Goal: Task Accomplishment & Management: Manage account settings

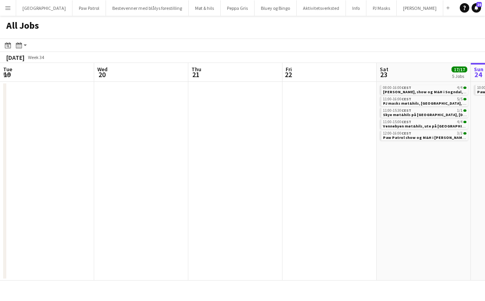
scroll to position [0, 188]
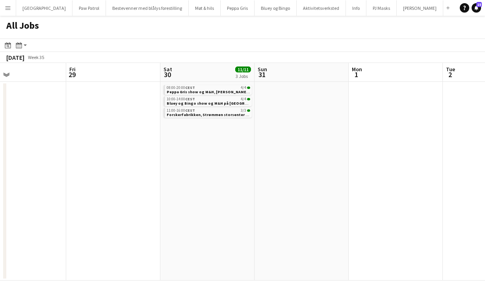
scroll to position [0, 311]
click at [195, 102] on span "Bluey og Bingo show og M&H på [GEOGRAPHIC_DATA] byscene, [DATE]" at bounding box center [231, 103] width 133 height 5
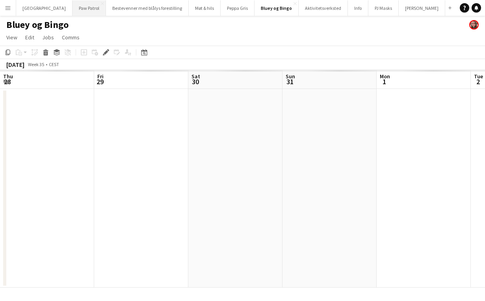
scroll to position [0, 271]
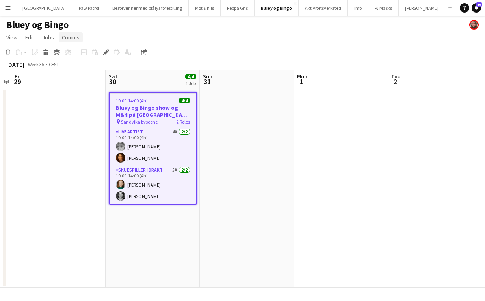
click at [76, 38] on span "Comms" at bounding box center [71, 37] width 18 height 7
click at [80, 69] on span "Create chat" at bounding box center [79, 70] width 28 height 7
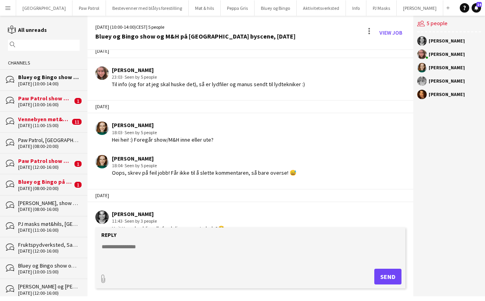
scroll to position [26, 0]
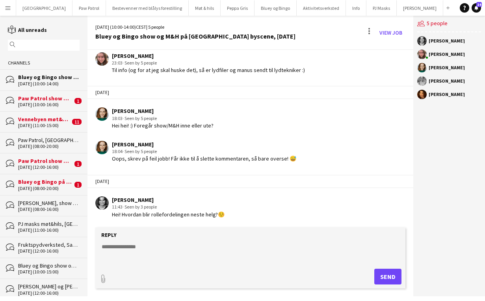
click at [147, 246] on textarea at bounding box center [252, 253] width 302 height 20
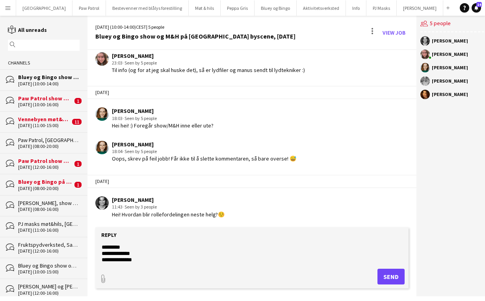
scroll to position [12, 0]
type textarea "**********"
click at [391, 276] on button "Send" at bounding box center [390, 277] width 27 height 16
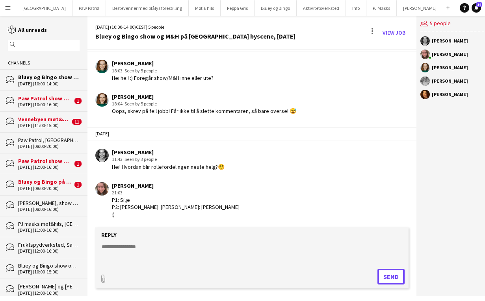
scroll to position [88, 0]
click at [32, 184] on div "Bluey og Bingo på Strynemessa, lørdag 4. oktober" at bounding box center [45, 181] width 54 height 7
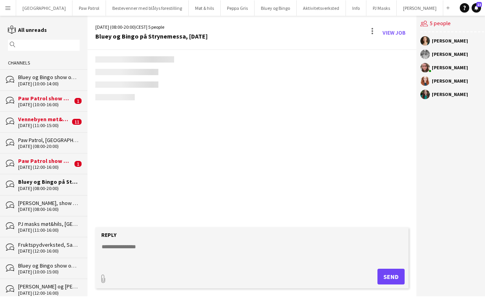
scroll to position [193, 0]
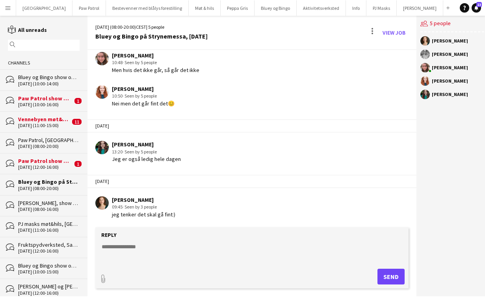
click at [123, 250] on textarea at bounding box center [252, 253] width 302 height 20
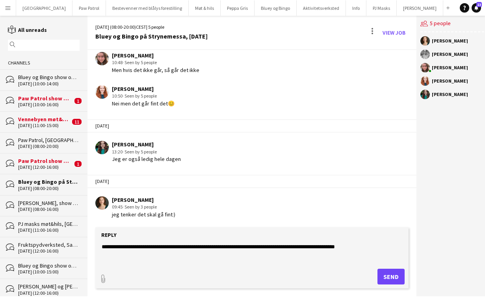
type textarea "**********"
click at [386, 276] on button "Send" at bounding box center [390, 277] width 27 height 16
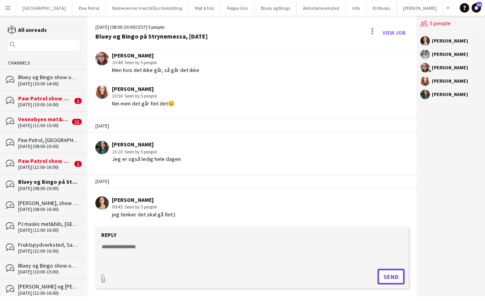
scroll to position [249, 0]
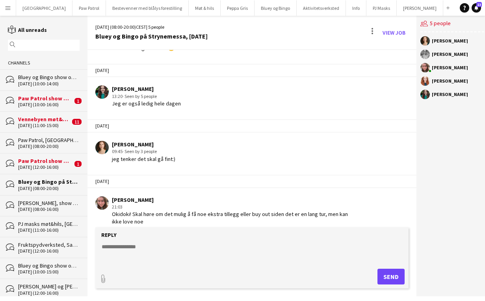
click at [27, 158] on div "Paw Patrol show og M&H i Mysen, 23. august" at bounding box center [45, 160] width 54 height 7
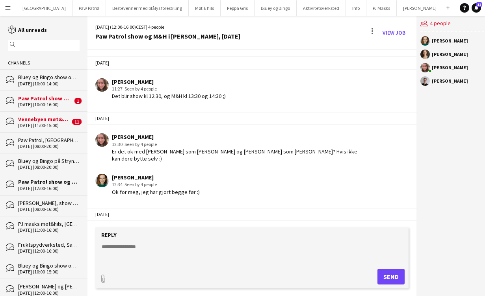
scroll to position [26, 0]
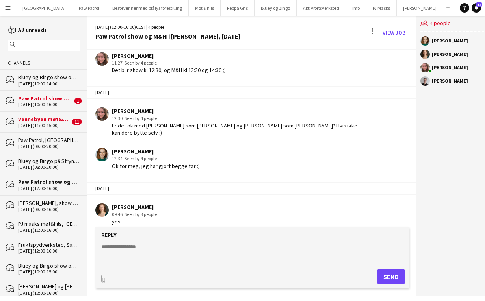
click at [48, 120] on div "Vennebyen møt&hils, ute på Fornebu, lørdag 23. august" at bounding box center [44, 119] width 52 height 7
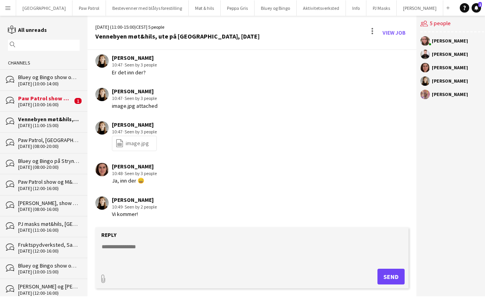
scroll to position [459, 0]
click at [38, 100] on div "Paw Patrol show og M&H i Horten, søndag 24. august" at bounding box center [45, 98] width 54 height 7
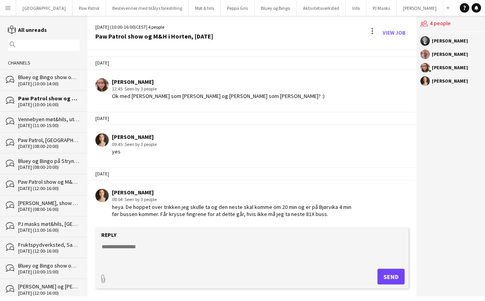
scroll to position [33, 0]
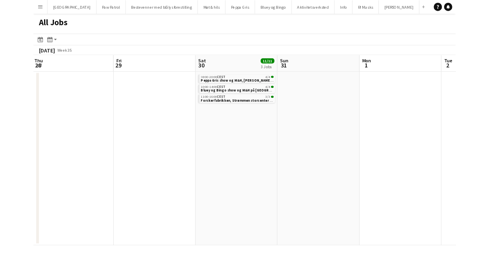
scroll to position [0, 285]
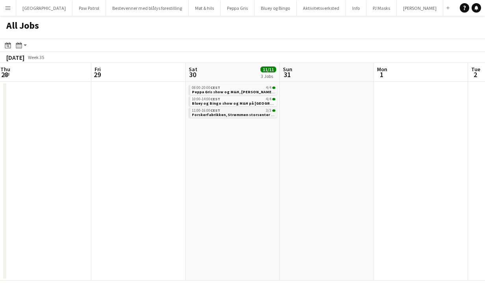
click at [226, 115] on span "Forskerfabrikken, Strømmen storsenter 30. august" at bounding box center [237, 114] width 91 height 5
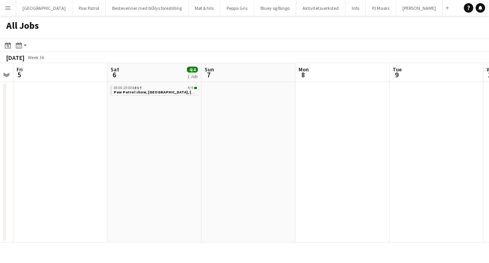
scroll to position [0, 370]
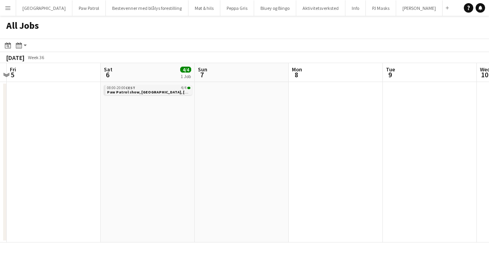
click at [148, 93] on span "Paw Patrol show, Stavanger, 6. september" at bounding box center [151, 91] width 89 height 5
click at [9, 12] on button "Menu" at bounding box center [8, 8] width 16 height 16
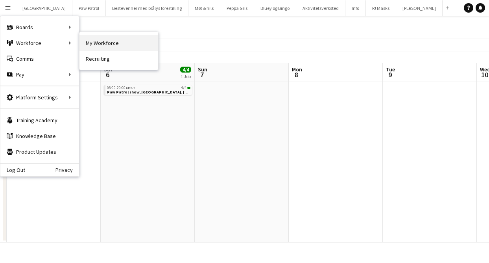
click at [92, 42] on link "My Workforce" at bounding box center [119, 43] width 79 height 16
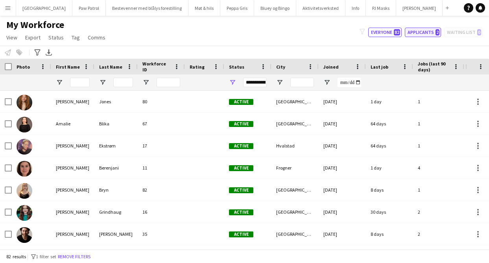
click at [420, 31] on button "Applicants 2" at bounding box center [423, 32] width 36 height 9
type input "**********"
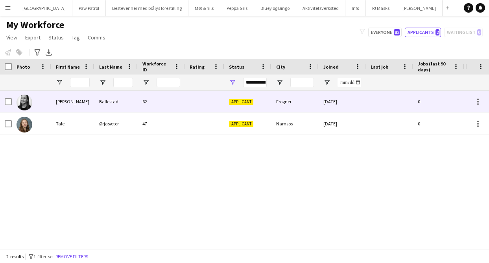
click at [94, 105] on div "Nelia" at bounding box center [72, 102] width 43 height 22
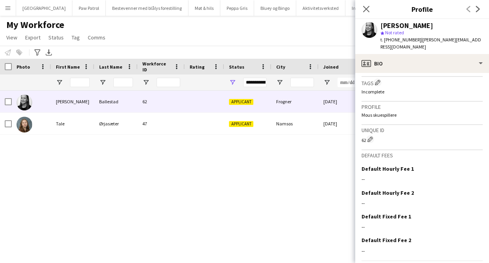
scroll to position [363, 0]
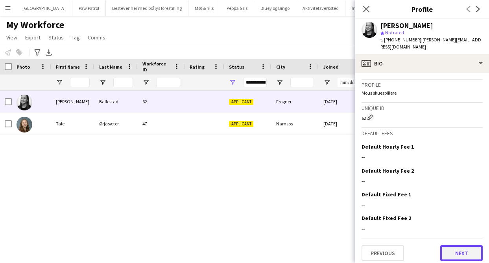
click at [464, 250] on button "Next" at bounding box center [462, 253] width 43 height 16
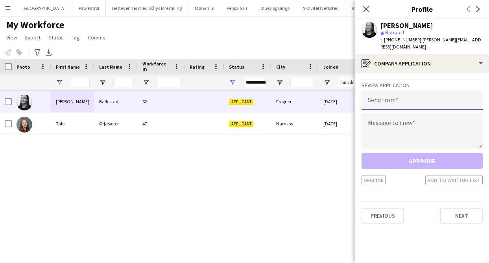
click at [417, 95] on input "email" at bounding box center [422, 100] width 121 height 20
type input "**********"
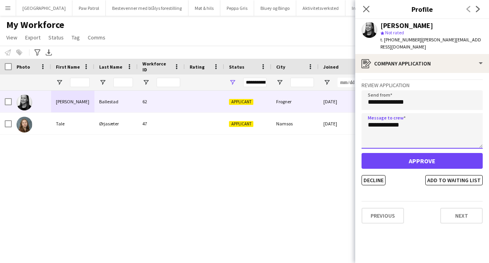
type textarea "**********"
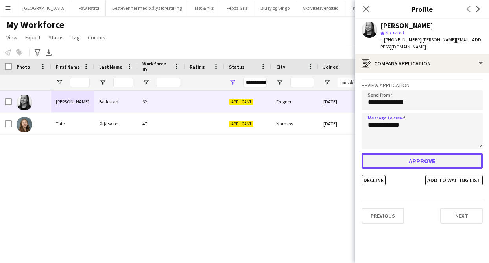
click at [415, 155] on button "Approve" at bounding box center [422, 161] width 121 height 16
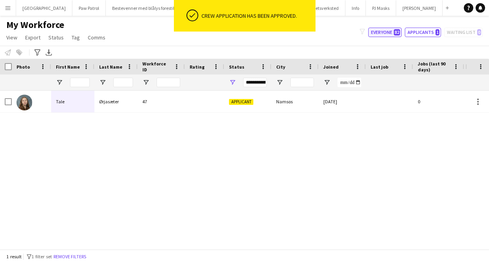
click at [380, 32] on button "Everyone 82" at bounding box center [385, 32] width 33 height 9
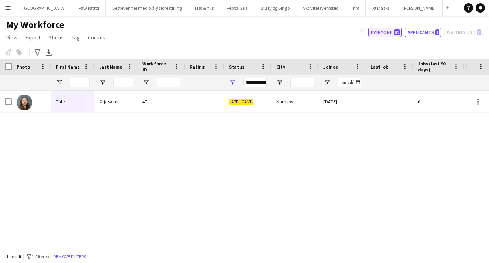
type input "**********"
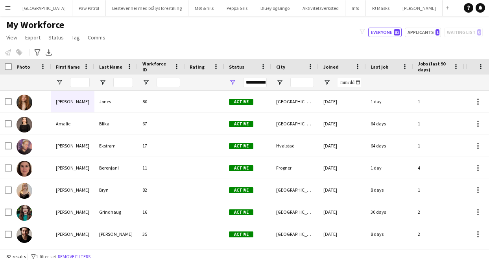
click at [6, 9] on app-icon "Menu" at bounding box center [8, 8] width 6 height 6
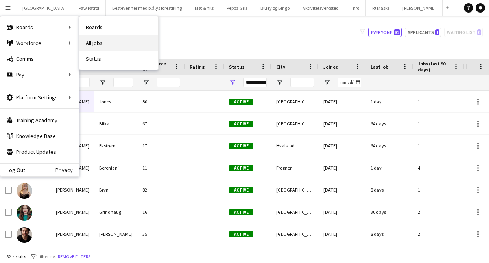
click at [96, 41] on link "All jobs" at bounding box center [119, 43] width 79 height 16
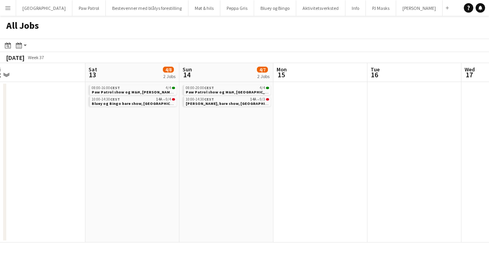
scroll to position [0, 386]
click at [208, 100] on span "CEST" at bounding box center [209, 98] width 10 height 5
click at [156, 101] on span "Bluey og Bingo bare show, [GEOGRAPHIC_DATA] byfest, 13. september" at bounding box center [150, 103] width 119 height 5
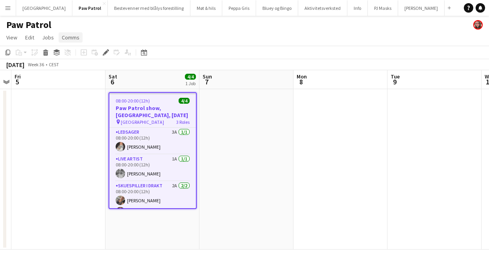
click at [75, 38] on span "Comms" at bounding box center [71, 37] width 18 height 7
click at [78, 74] on span "Create chat" at bounding box center [79, 70] width 28 height 7
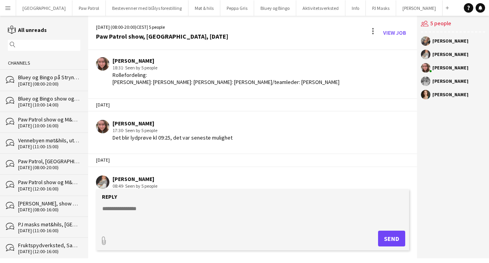
scroll to position [470, 0]
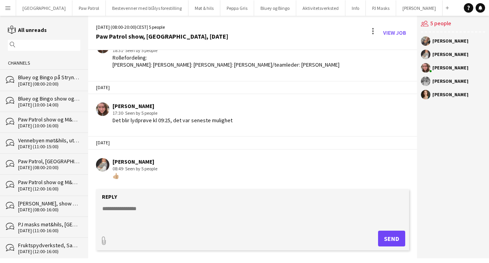
click at [180, 209] on textarea at bounding box center [255, 214] width 306 height 20
type textarea "**********"
click at [387, 242] on button "Send" at bounding box center [391, 238] width 27 height 16
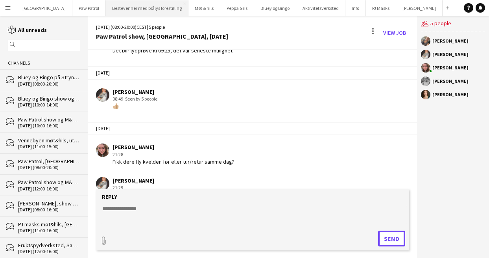
scroll to position [559, 0]
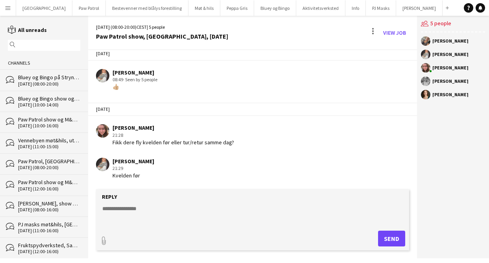
click at [160, 207] on textarea at bounding box center [255, 214] width 306 height 20
type textarea "***"
click at [396, 241] on button "Send" at bounding box center [391, 238] width 27 height 16
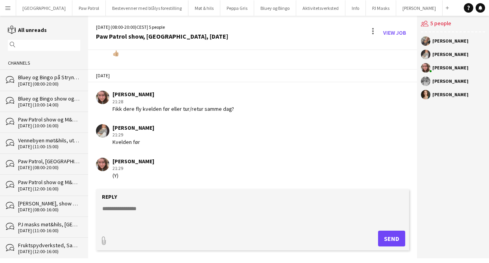
click at [187, 209] on textarea at bounding box center [255, 214] width 306 height 20
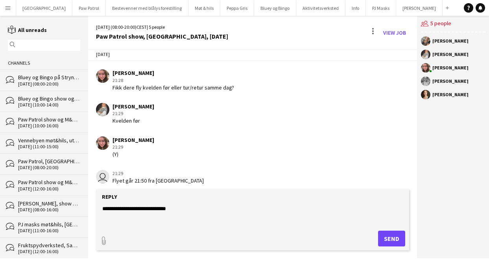
scroll to position [626, 0]
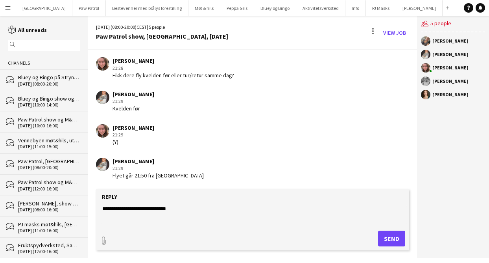
type textarea "**********"
click at [390, 235] on button "Send" at bounding box center [391, 238] width 27 height 16
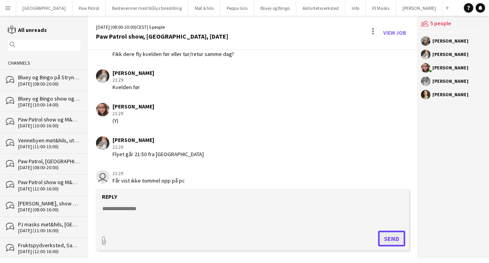
scroll to position [660, 0]
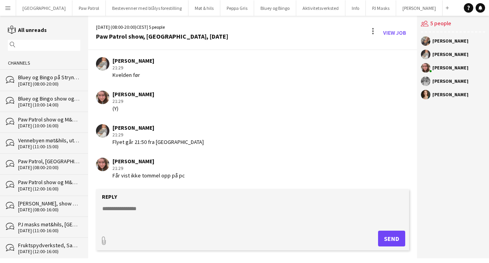
click at [159, 141] on div "Flyet går 21:50 fra Oslo" at bounding box center [158, 141] width 91 height 7
click at [124, 202] on form "Reply paperclip Send" at bounding box center [252, 219] width 313 height 61
click at [126, 212] on textarea at bounding box center [255, 214] width 306 height 20
type textarea "******"
click at [400, 240] on button "Send" at bounding box center [391, 238] width 27 height 16
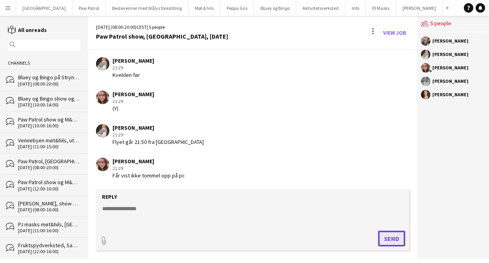
scroll to position [693, 0]
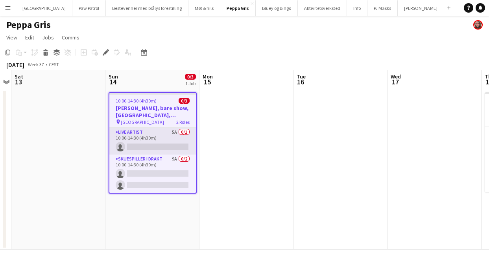
click at [161, 137] on app-card-role "Live artist 5A 0/1 10:00-14:30 (4h30m) single-neutral-actions" at bounding box center [152, 141] width 87 height 27
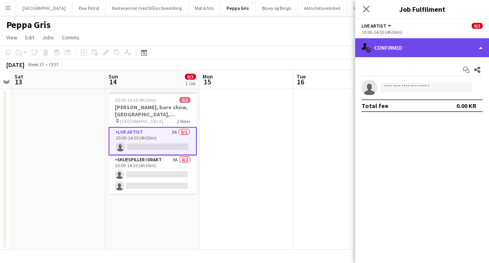
click at [423, 46] on div "single-neutral-actions-check-2 Confirmed" at bounding box center [423, 47] width 134 height 19
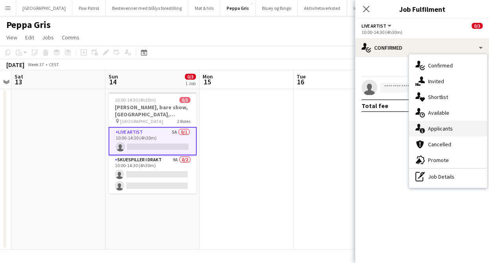
click at [446, 124] on div "single-neutral-actions-information Applicants" at bounding box center [448, 128] width 78 height 16
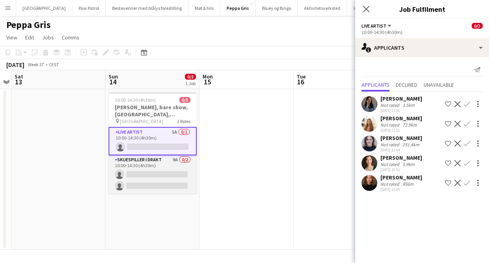
click at [130, 169] on app-card-role "Skuespiller i drakt 9A 0/2 10:00-14:30 (4h30m) single-neutral-actions single-ne…" at bounding box center [153, 174] width 88 height 38
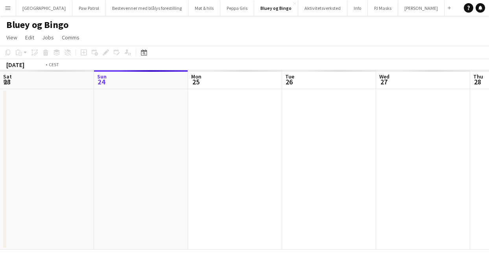
scroll to position [0, 271]
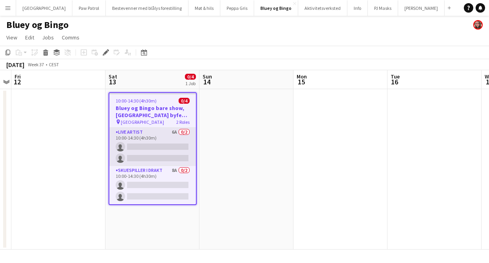
click at [149, 139] on app-card-role "Live artist 6A 0/2 10:00-14:30 (4h30m) single-neutral-actions single-neutral-ac…" at bounding box center [152, 147] width 87 height 38
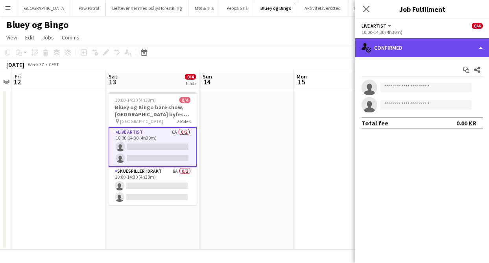
click at [411, 56] on div "single-neutral-actions-check-2 Confirmed" at bounding box center [423, 47] width 134 height 19
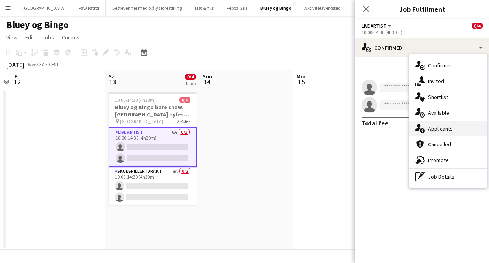
click at [435, 125] on div "single-neutral-actions-information Applicants" at bounding box center [448, 128] width 78 height 16
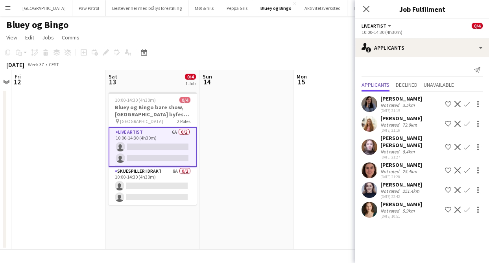
click at [468, 144] on app-icon "Confirm" at bounding box center [467, 147] width 6 height 6
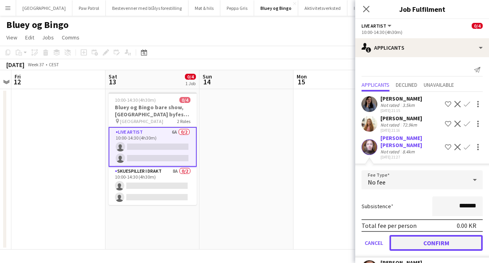
click at [450, 235] on button "Confirm" at bounding box center [436, 243] width 93 height 16
